Goal: Navigation & Orientation: Go to known website

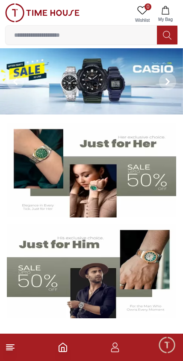
click at [6, 351] on icon at bounding box center [10, 347] width 10 height 10
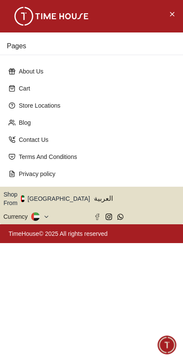
click at [93, 197] on icon "button" at bounding box center [94, 199] width 3 height 6
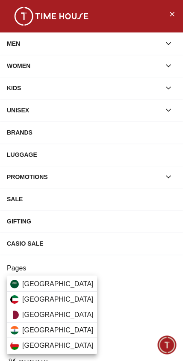
click at [62, 208] on div at bounding box center [91, 180] width 183 height 361
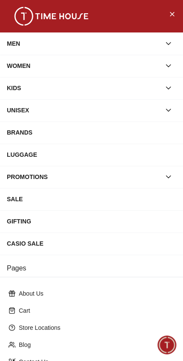
click at [27, 46] on div "MEN" at bounding box center [84, 43] width 154 height 15
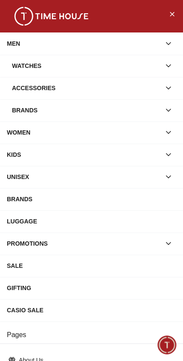
click at [177, 19] on button "Close Menu" at bounding box center [172, 14] width 14 height 14
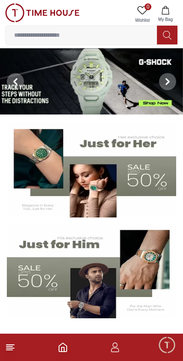
click at [12, 351] on icon at bounding box center [10, 347] width 10 height 10
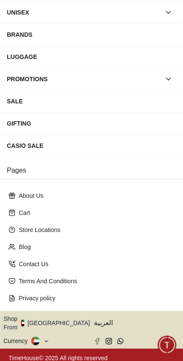
scroll to position [97, 0]
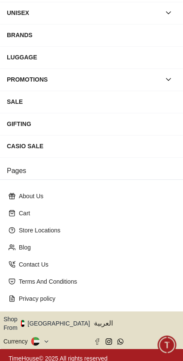
click at [93, 320] on icon "button" at bounding box center [94, 323] width 3 height 6
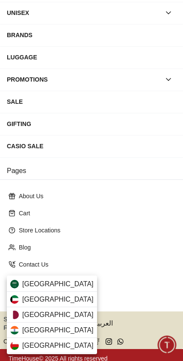
click at [61, 282] on span "[GEOGRAPHIC_DATA]" at bounding box center [57, 284] width 71 height 10
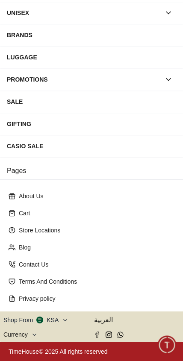
click at [37, 336] on icon at bounding box center [34, 334] width 6 height 6
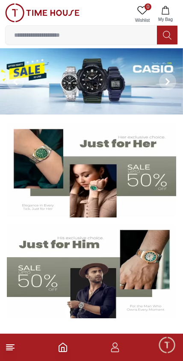
click at [12, 348] on line at bounding box center [10, 348] width 8 height 0
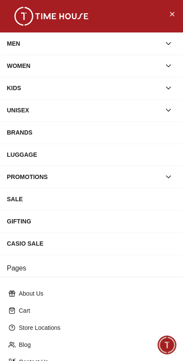
click at [169, 17] on icon "Close Menu" at bounding box center [171, 14] width 7 height 11
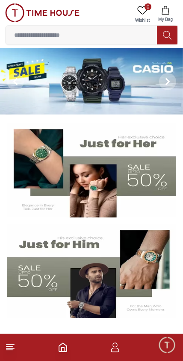
click at [166, 14] on icon "button" at bounding box center [164, 10] width 7 height 9
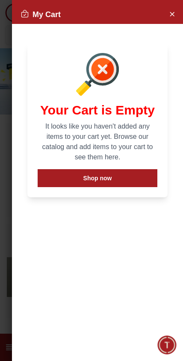
click at [170, 17] on icon "Close Account" at bounding box center [171, 14] width 7 height 11
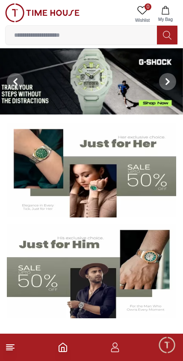
click at [9, 350] on line at bounding box center [9, 350] width 6 height 0
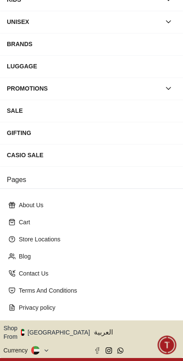
scroll to position [95, 0]
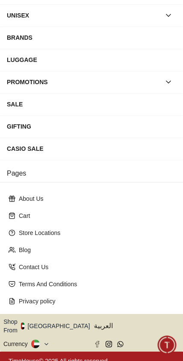
click at [93, 323] on icon "button" at bounding box center [94, 326] width 3 height 6
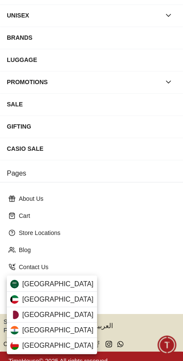
click at [61, 280] on div "[GEOGRAPHIC_DATA]" at bounding box center [52, 283] width 90 height 15
